Goal: Task Accomplishment & Management: Manage account settings

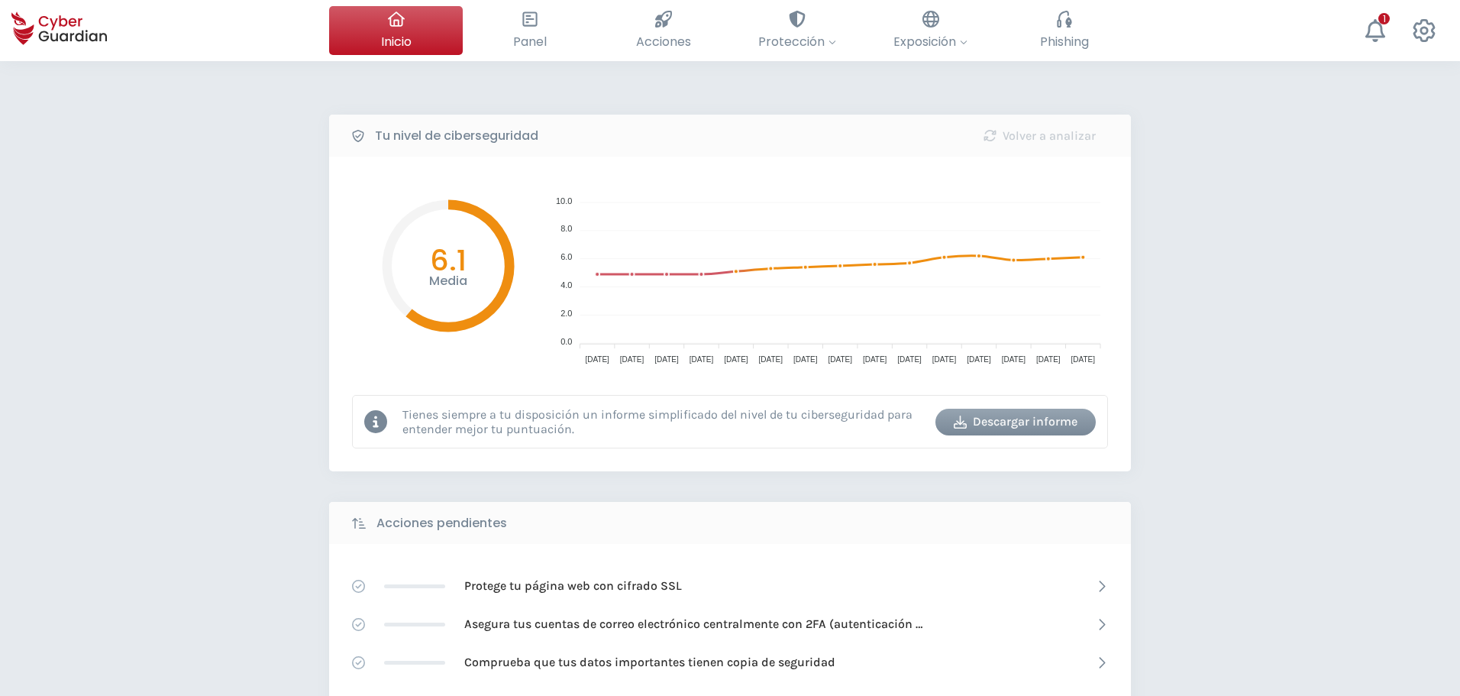
click at [199, 286] on div "Tu nivel de ciberseguridad Volver a analizar Media 6.1 10.0 10.0 8.0 8.0 6.0 6.…" at bounding box center [730, 679] width 1460 height 1237
click at [545, 29] on button "Panel Revisa toda tu seguridad de un vistazo" at bounding box center [530, 30] width 134 height 49
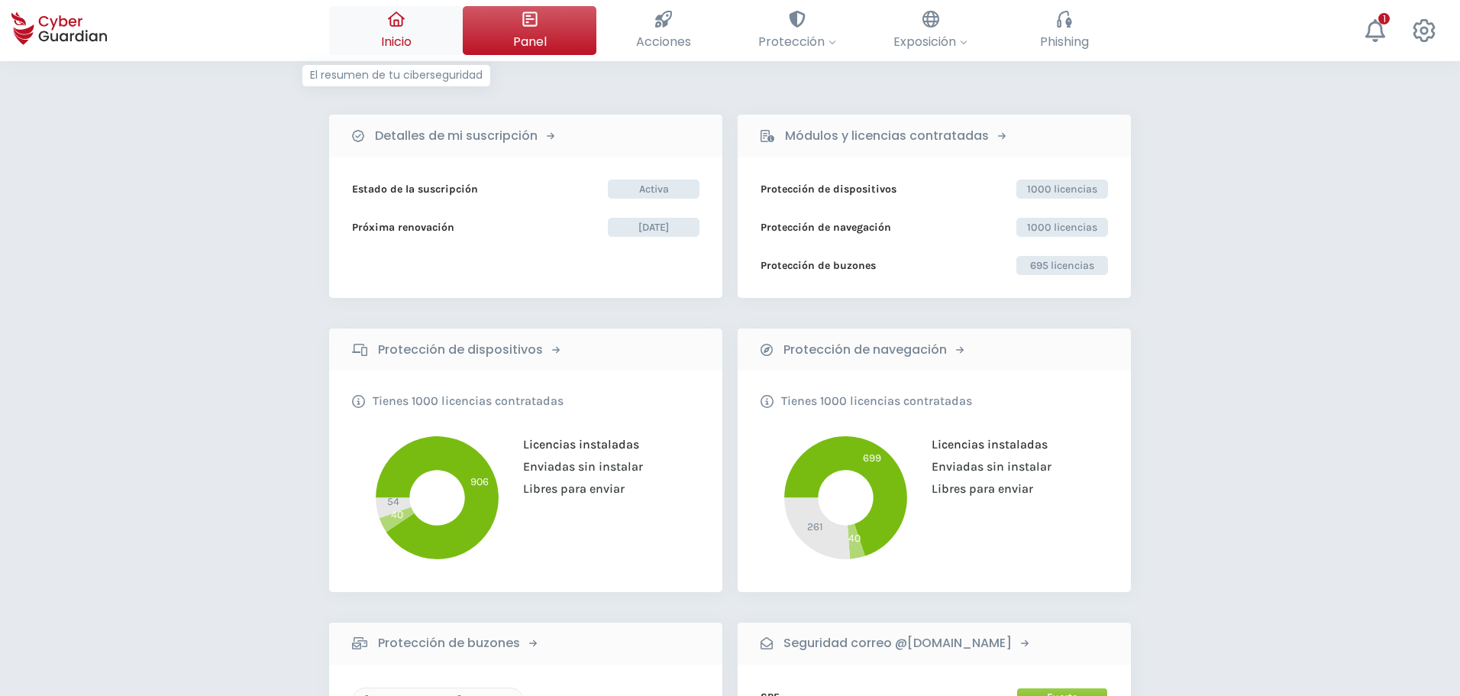
click at [395, 29] on div at bounding box center [396, 19] width 17 height 26
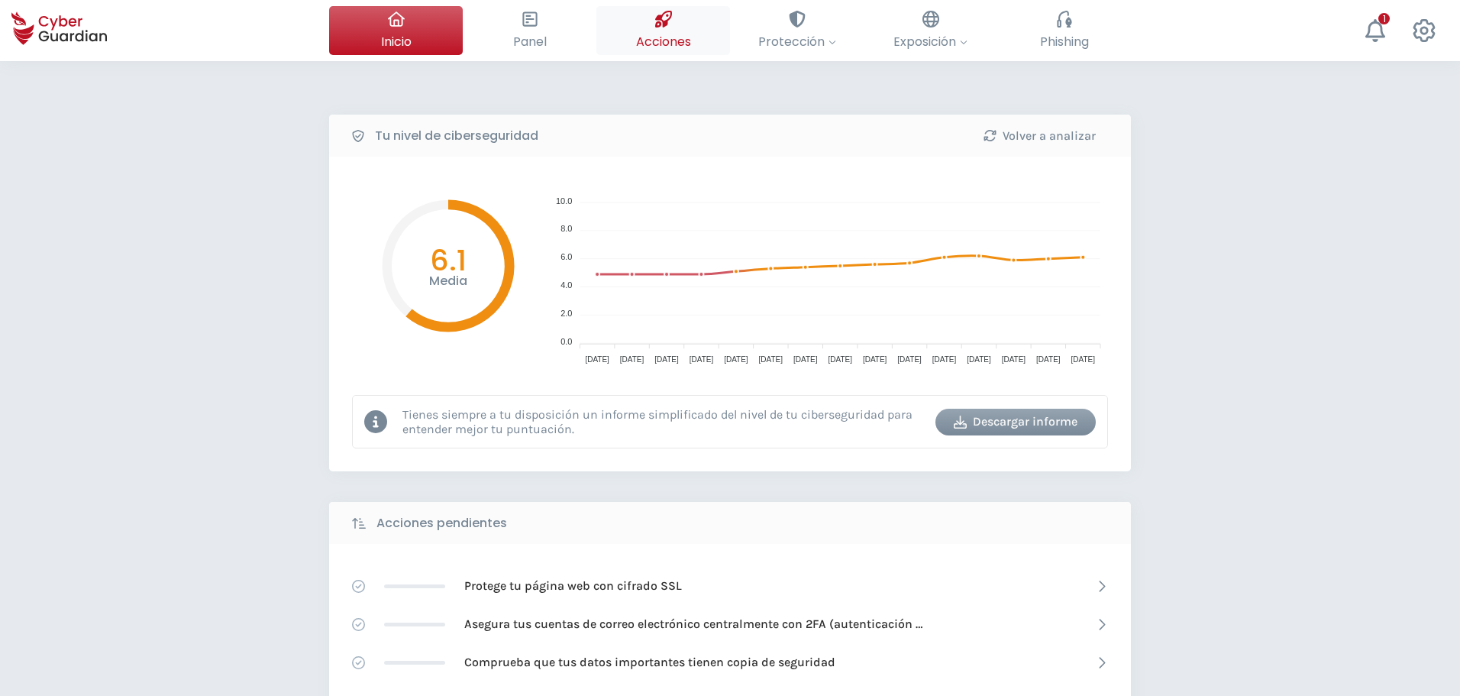
click at [657, 34] on span "Acciones" at bounding box center [663, 41] width 55 height 19
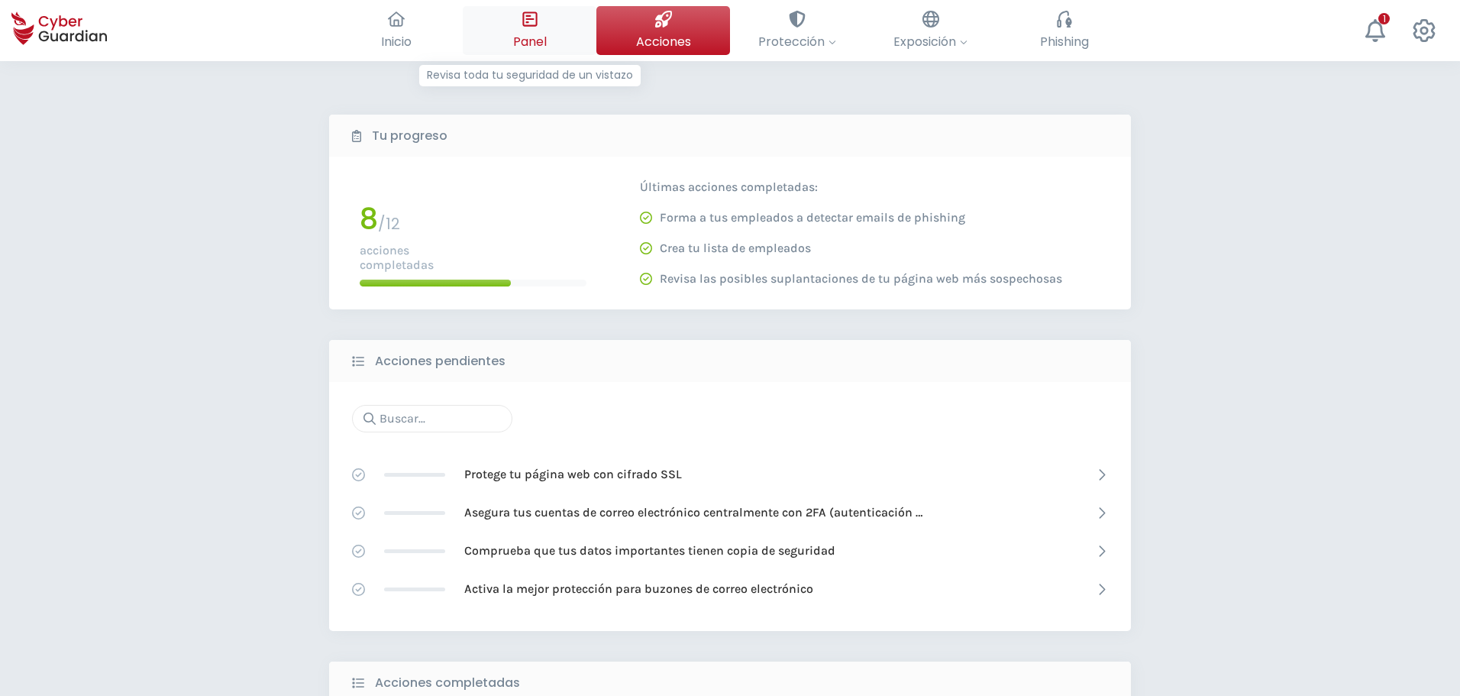
click at [519, 13] on button "Panel Revisa toda tu seguridad de un vistazo" at bounding box center [530, 30] width 134 height 49
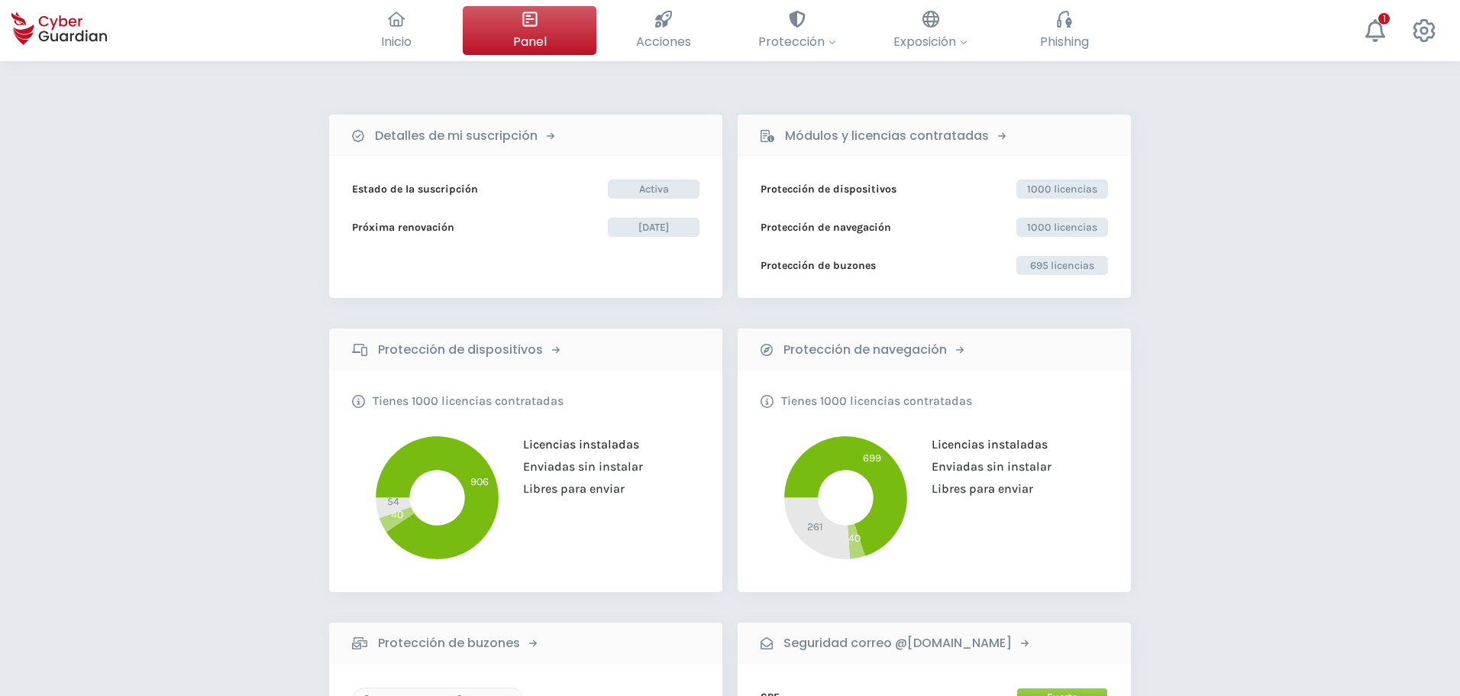
drag, startPoint x: 210, startPoint y: 457, endPoint x: 234, endPoint y: 657, distance: 200.7
drag, startPoint x: 94, startPoint y: 488, endPoint x: 105, endPoint y: 491, distance: 11.9
